Goal: Navigation & Orientation: Find specific page/section

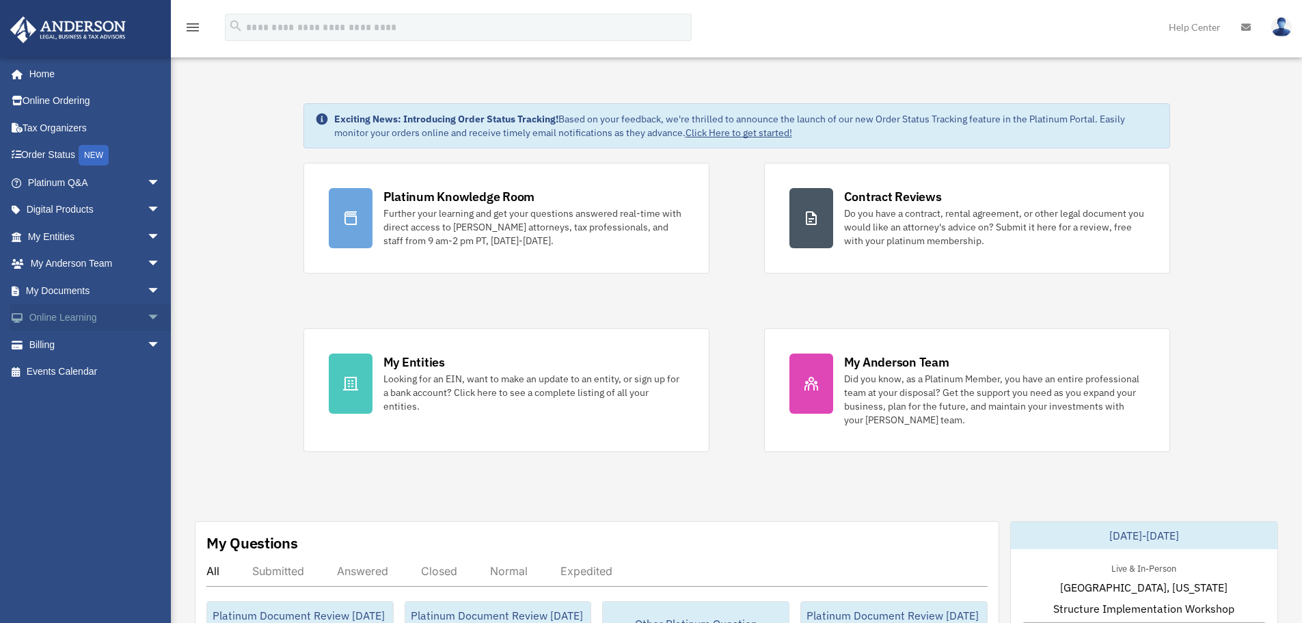
click at [147, 306] on span "arrow_drop_down" at bounding box center [160, 318] width 27 height 28
click at [89, 366] on link "Video Training" at bounding box center [100, 371] width 162 height 27
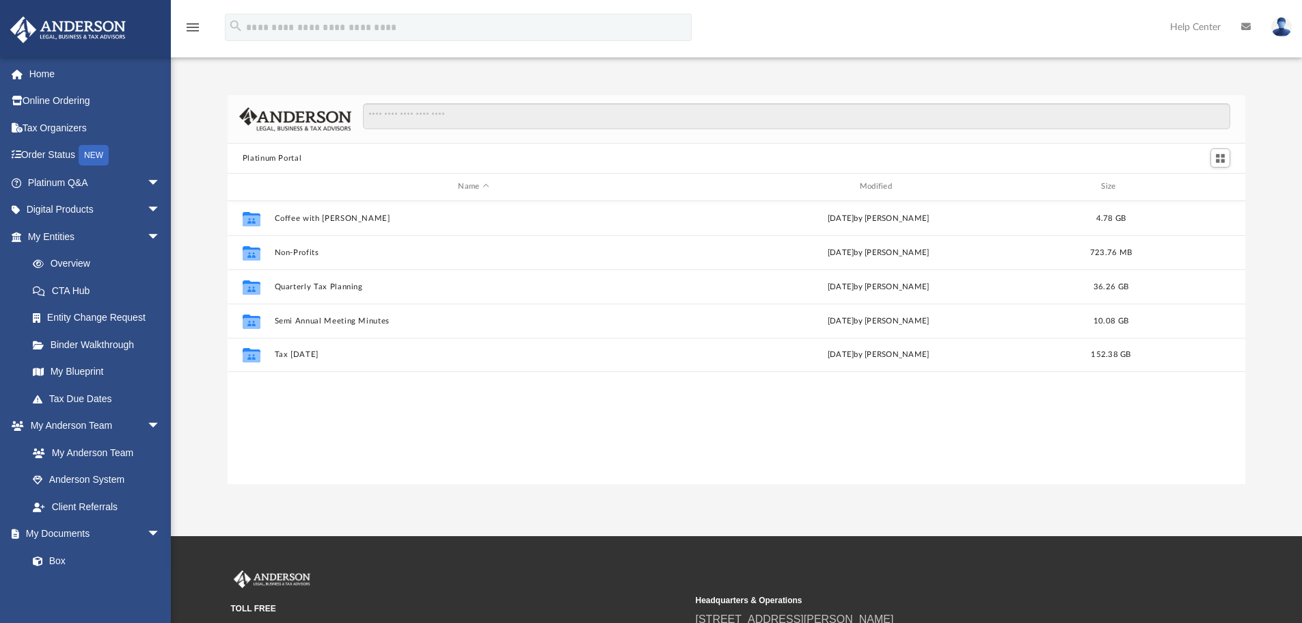
scroll to position [301, 1007]
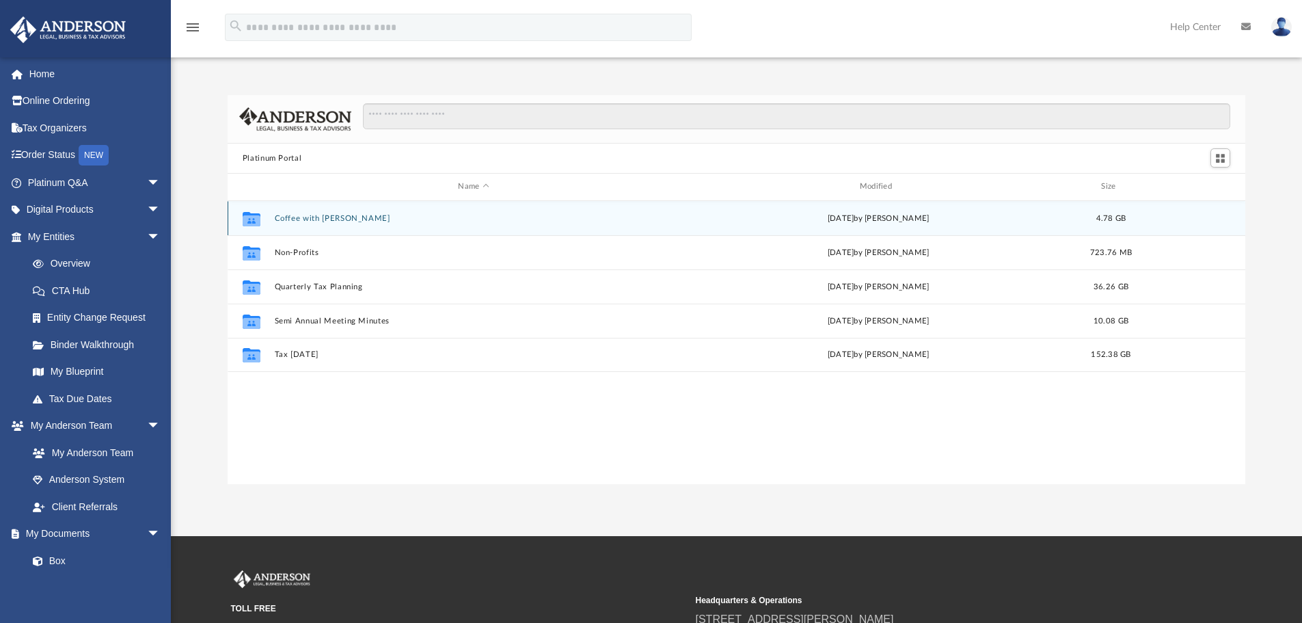
click at [321, 221] on button "Coffee with Carl" at bounding box center [473, 218] width 398 height 9
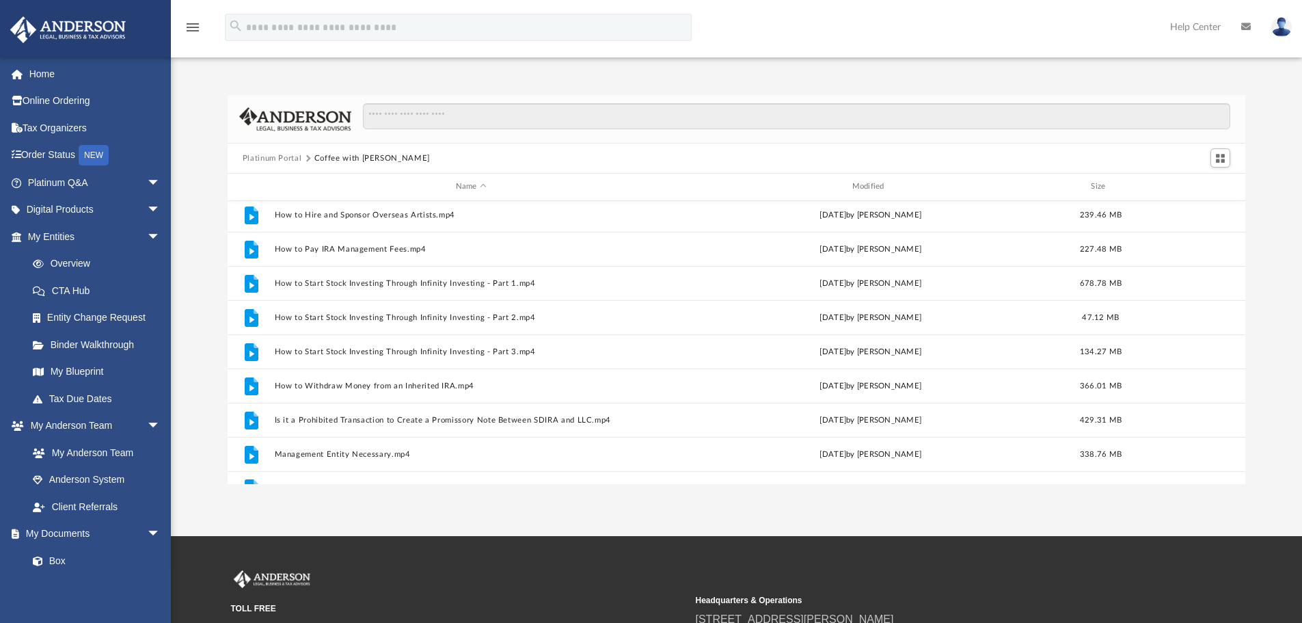
scroll to position [264, 0]
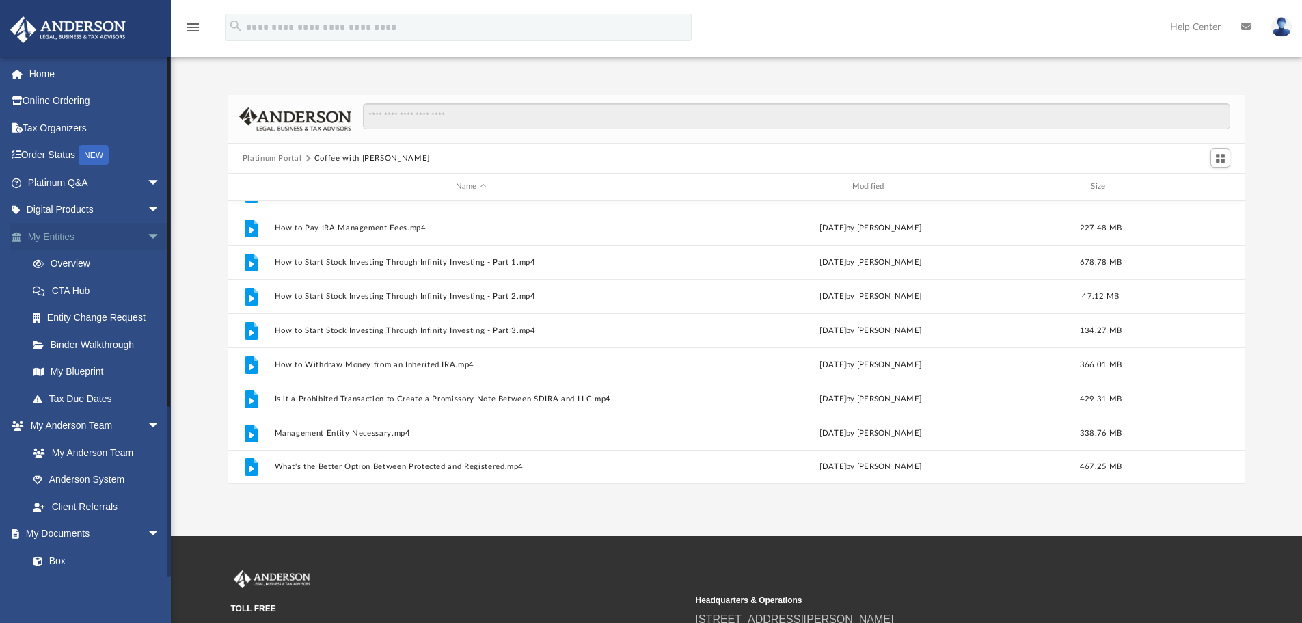
click at [147, 230] on span "arrow_drop_down" at bounding box center [160, 237] width 27 height 28
click at [147, 366] on span "arrow_drop_down" at bounding box center [160, 372] width 27 height 28
click at [147, 264] on span "arrow_drop_down" at bounding box center [160, 264] width 27 height 28
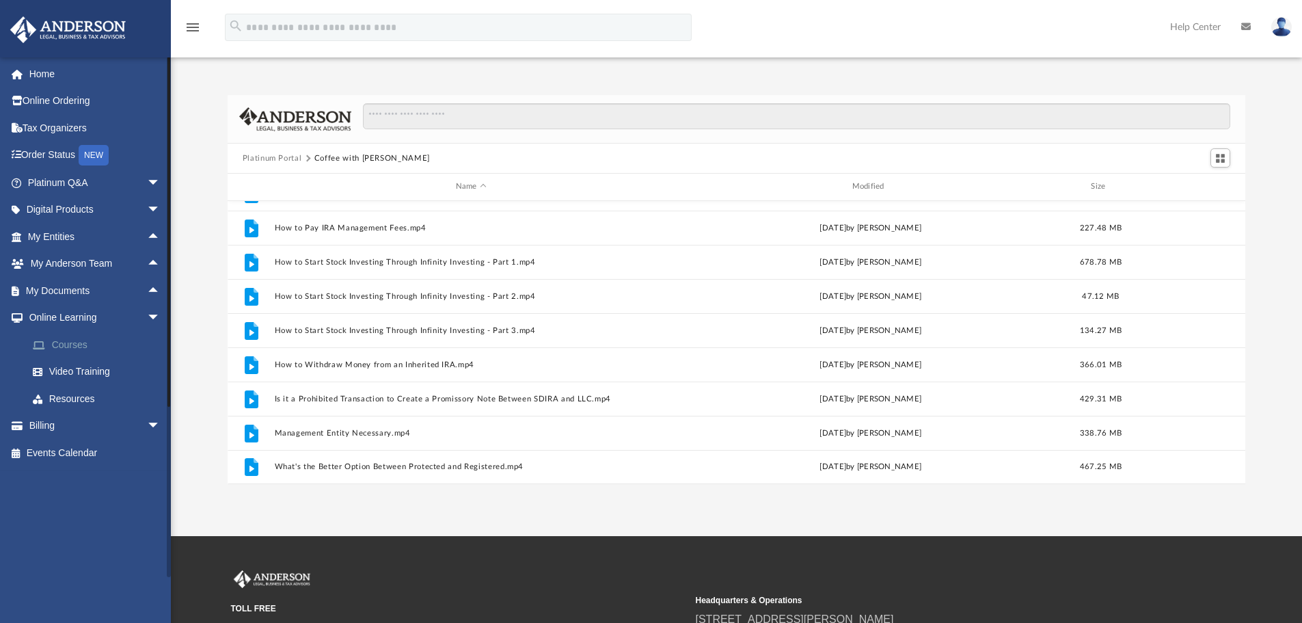
click at [71, 353] on link "Courses" at bounding box center [100, 344] width 162 height 27
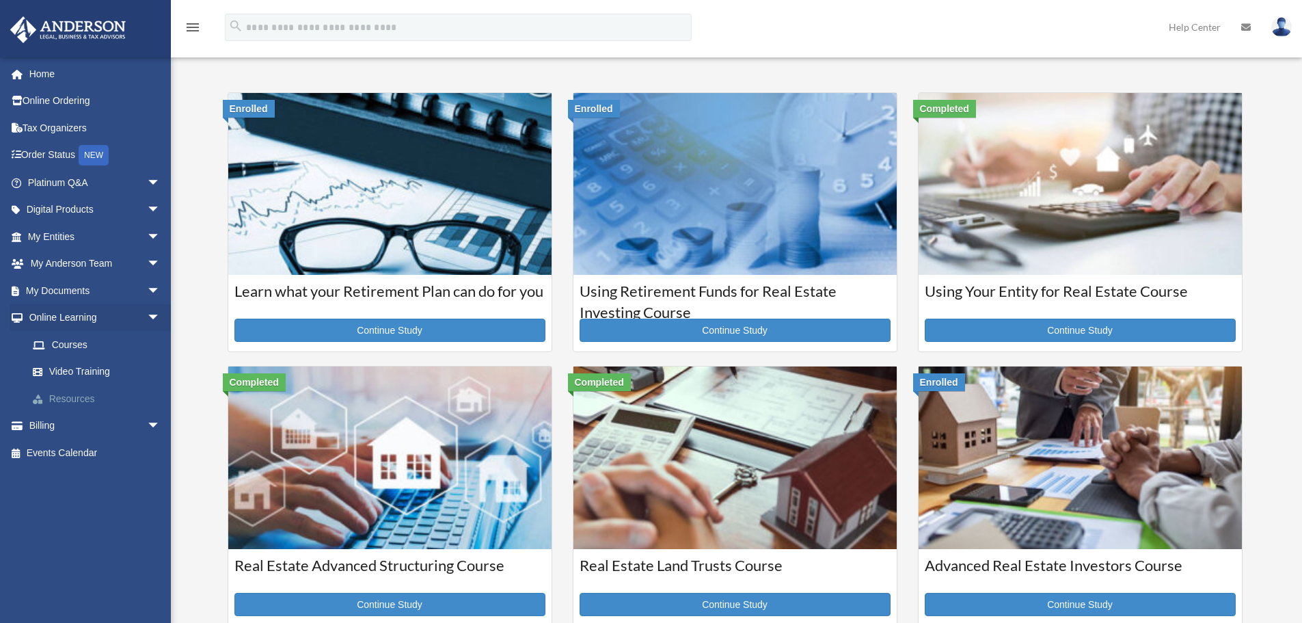
click at [90, 398] on link "Resources" at bounding box center [100, 398] width 162 height 27
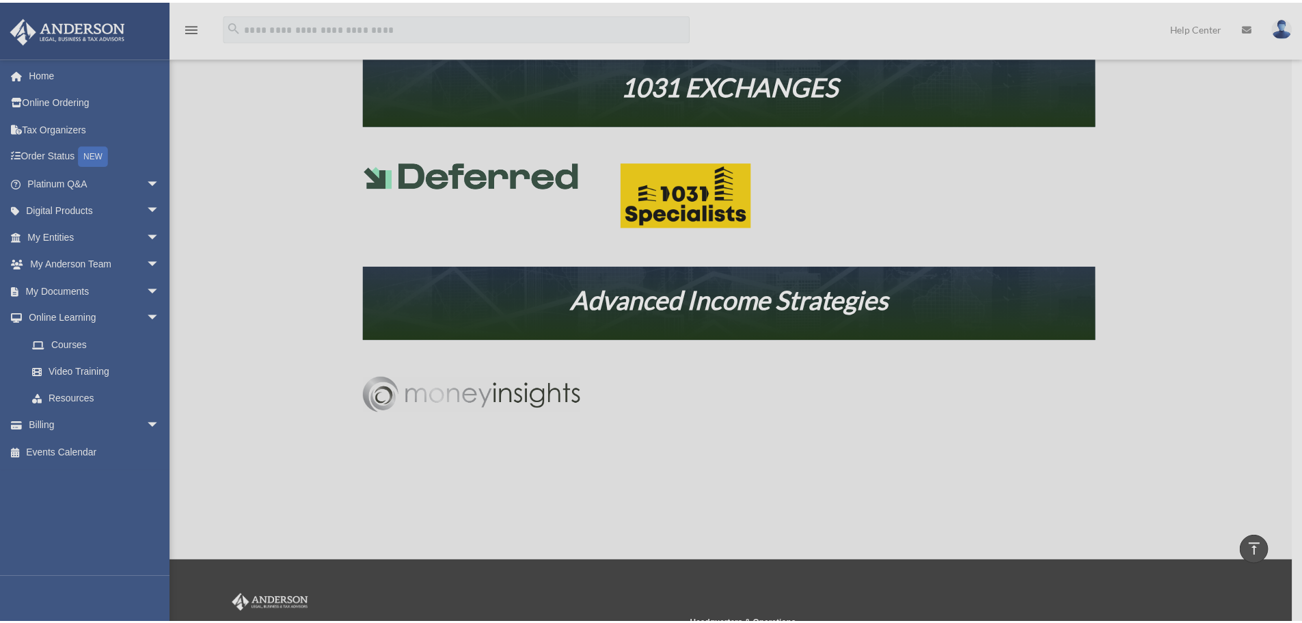
scroll to position [820, 0]
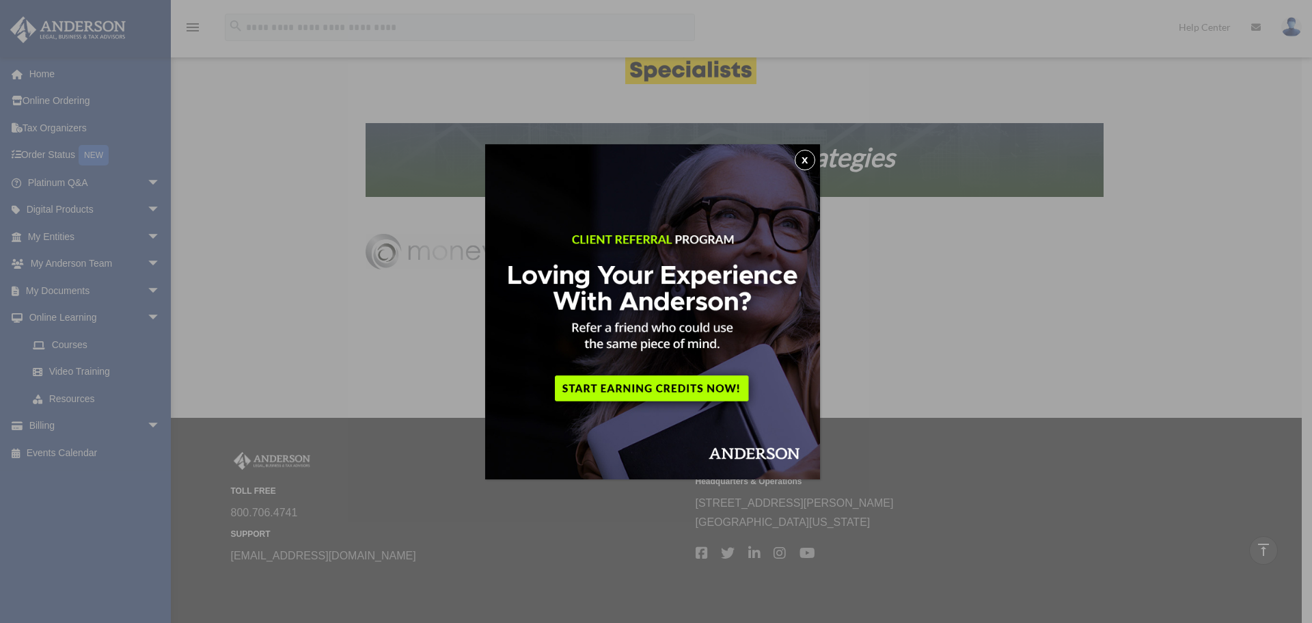
click at [804, 157] on button "x" at bounding box center [805, 160] width 21 height 21
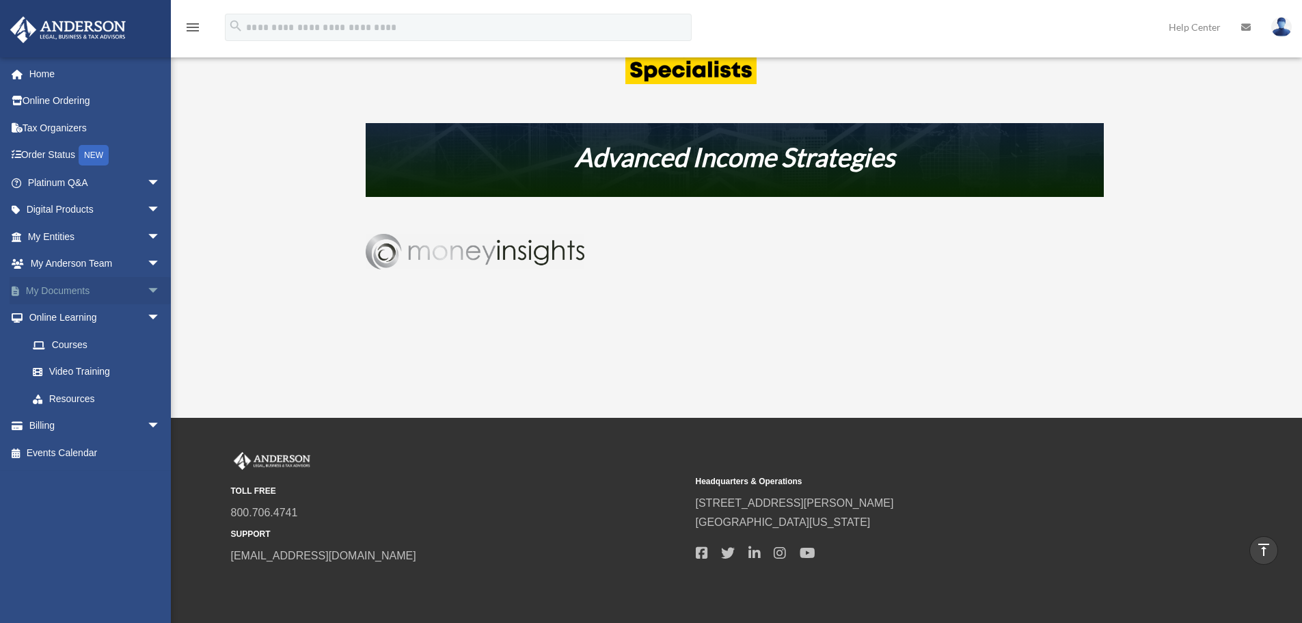
click at [147, 293] on span "arrow_drop_down" at bounding box center [160, 291] width 27 height 28
click at [147, 293] on span "arrow_drop_up" at bounding box center [160, 291] width 27 height 28
click at [148, 293] on span "arrow_drop_down" at bounding box center [160, 291] width 27 height 28
click at [72, 372] on link "Forms Library" at bounding box center [100, 371] width 162 height 27
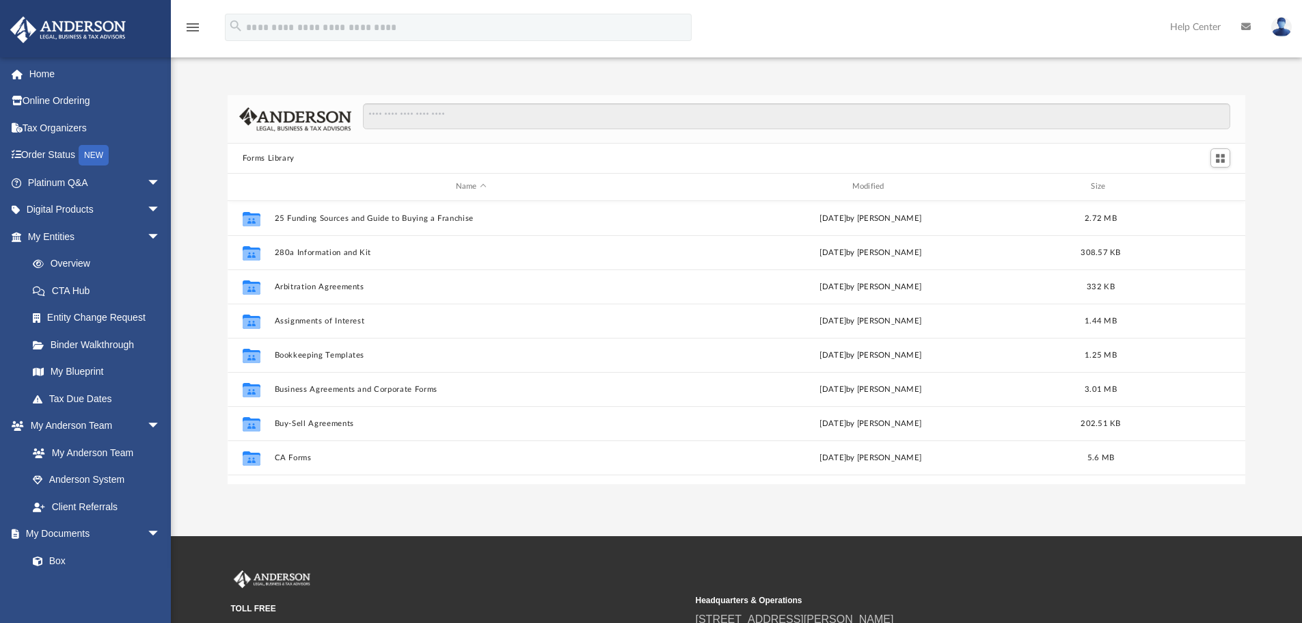
scroll to position [301, 1007]
